Goal: Task Accomplishment & Management: Manage account settings

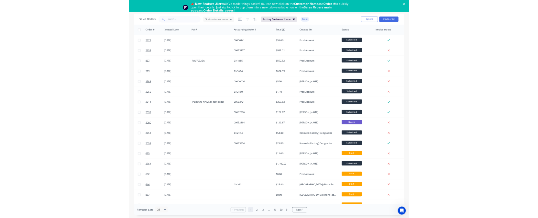
scroll to position [0, 79]
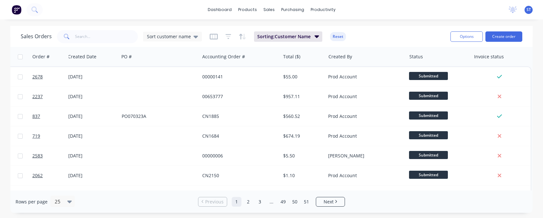
scroll to position [0, 84]
click at [531, 10] on div "ST MYOB Testing C&S L/Lo Sydney Testing Standard User Profile Sign out" at bounding box center [528, 10] width 8 height 8
click at [529, 10] on span "ST" at bounding box center [528, 10] width 5 height 6
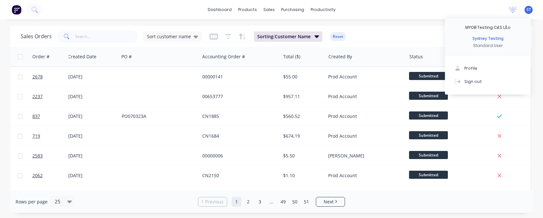
click at [529, 10] on span "ST" at bounding box center [528, 10] width 5 height 6
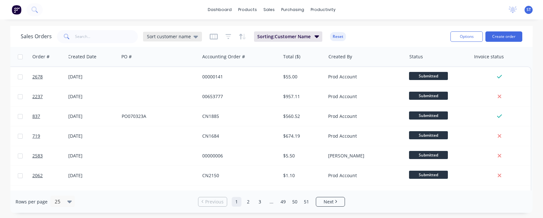
click at [170, 32] on div "Sort customer name" at bounding box center [172, 37] width 59 height 10
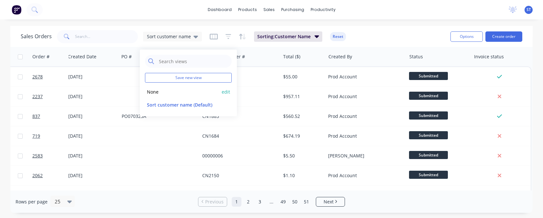
click at [163, 91] on button "None" at bounding box center [182, 91] width 74 height 7
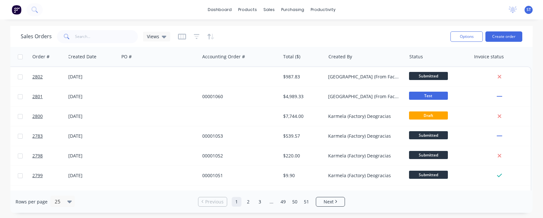
scroll to position [0, 87]
click at [531, 10] on div "ST MYOB Testing C&S L/Lo Sydney Testing Standard User Profile Sign out" at bounding box center [528, 10] width 8 height 8
click at [527, 10] on span "ST" at bounding box center [528, 10] width 5 height 6
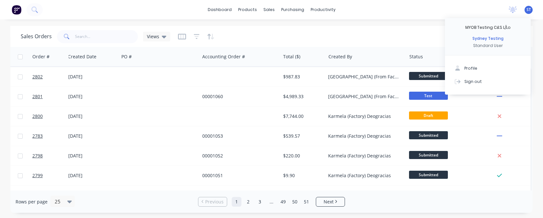
click at [527, 10] on span "ST" at bounding box center [528, 10] width 5 height 6
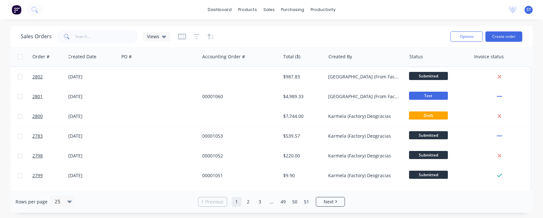
click at [175, 31] on div "Sales Orders Views" at bounding box center [233, 36] width 424 height 16
click at [176, 33] on div "Sales Orders Views" at bounding box center [233, 36] width 424 height 16
click at [178, 35] on icon "button" at bounding box center [182, 37] width 8 height 6
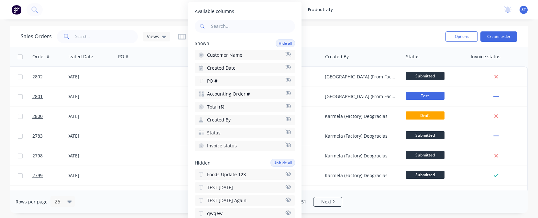
click at [418, 25] on div "dashboard products sales purchasing productivity dashboard products Product Cat…" at bounding box center [269, 109] width 538 height 218
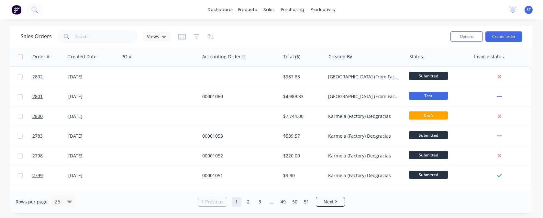
click at [531, 9] on div "ST MYOB Testing C&S L/Lo Sydney Testing Standard User Profile Sign out" at bounding box center [528, 10] width 8 height 8
click at [529, 10] on span "ST" at bounding box center [528, 10] width 5 height 6
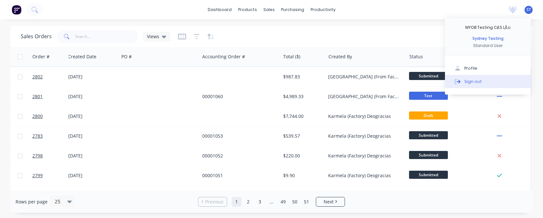
click at [478, 85] on button "Sign out" at bounding box center [488, 81] width 86 height 13
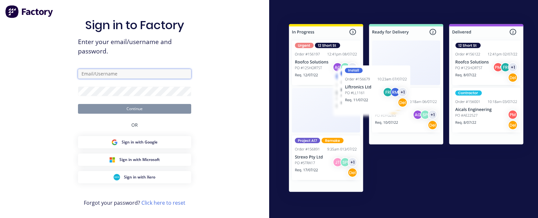
click at [86, 78] on input "text" at bounding box center [134, 74] width 113 height 10
type input "[EMAIL_ADDRESS][DOMAIN_NAME]"
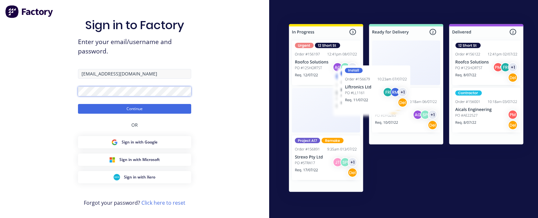
click at [78, 104] on button "Continue" at bounding box center [134, 109] width 113 height 10
